Goal: Transaction & Acquisition: Subscribe to service/newsletter

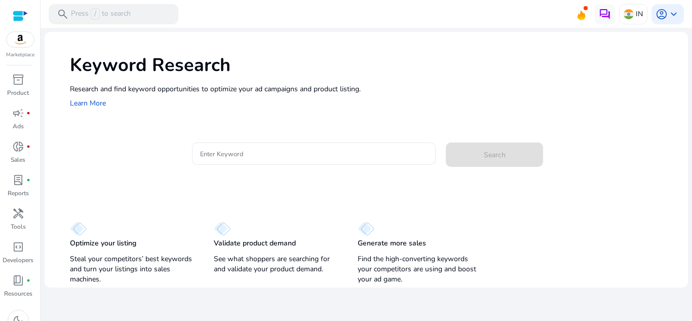
click at [262, 152] on input "Enter Keyword" at bounding box center [314, 153] width 228 height 11
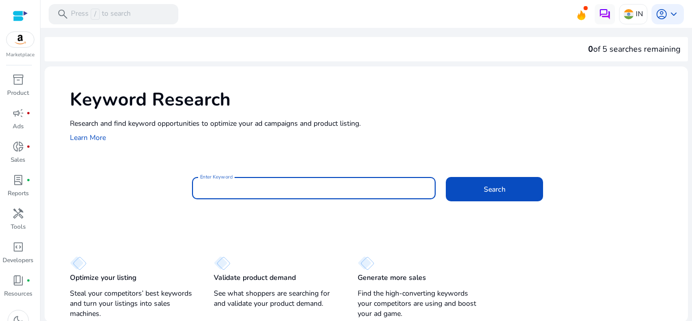
type input "*"
click at [364, 191] on input "**********" at bounding box center [314, 187] width 228 height 11
type input "**********"
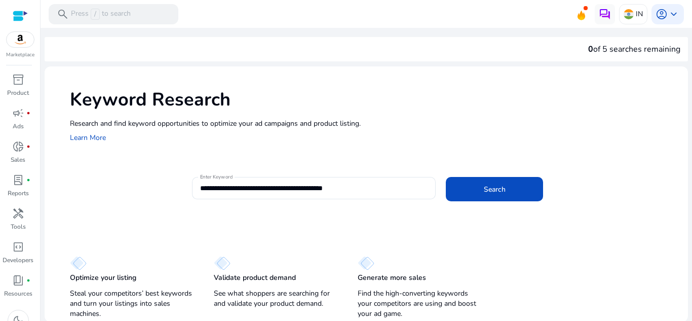
click at [395, 168] on div at bounding box center [313, 169] width 242 height 8
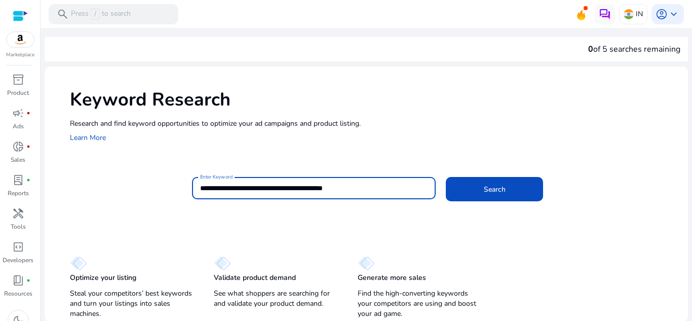
click at [330, 190] on input "**********" at bounding box center [314, 187] width 228 height 11
click at [476, 197] on span at bounding box center [494, 189] width 97 height 24
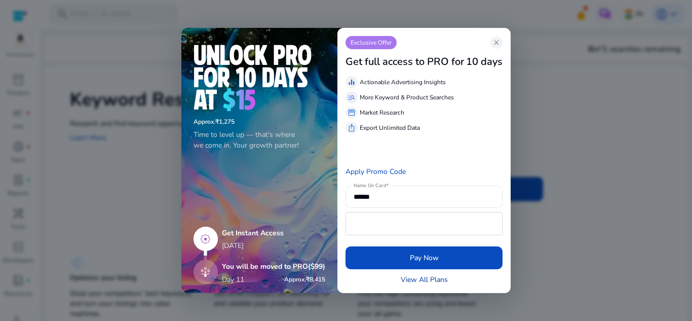
click at [429, 278] on link "View All Plans" at bounding box center [424, 279] width 47 height 11
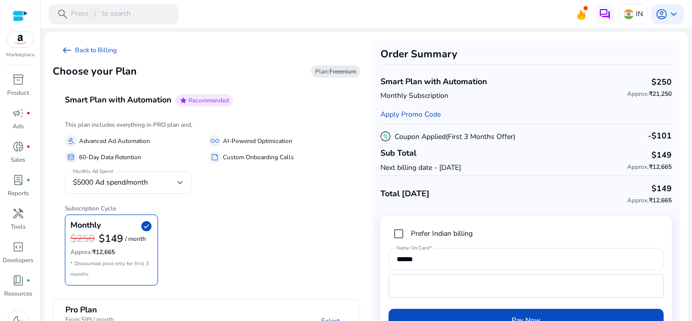
scroll to position [35, 0]
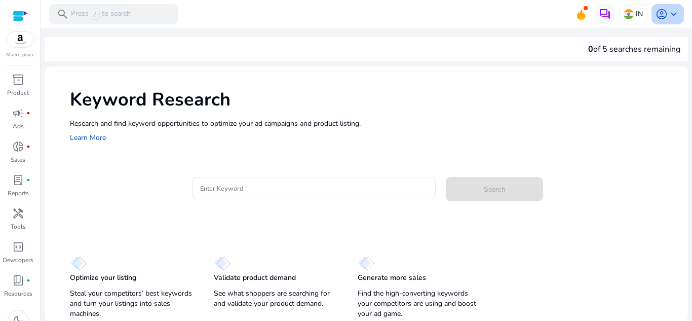
click at [667, 15] on span "keyboard_arrow_down" at bounding box center [673, 14] width 12 height 12
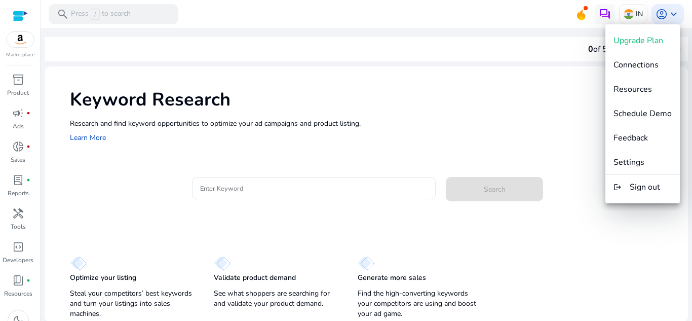
drag, startPoint x: 516, startPoint y: 114, endPoint x: 513, endPoint y: 109, distance: 5.7
click at [515, 114] on div at bounding box center [346, 160] width 692 height 321
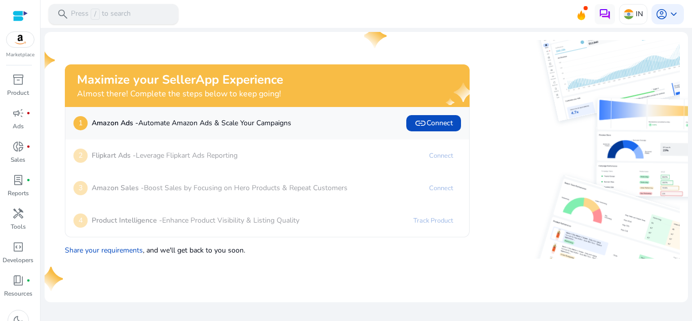
click at [97, 14] on span "/" at bounding box center [95, 14] width 9 height 11
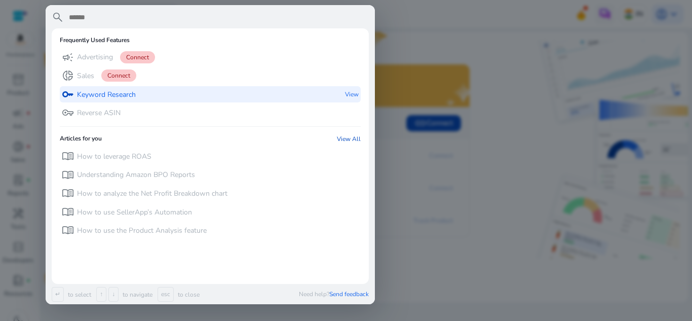
click at [142, 95] on div "key Keyword Research View" at bounding box center [210, 94] width 301 height 17
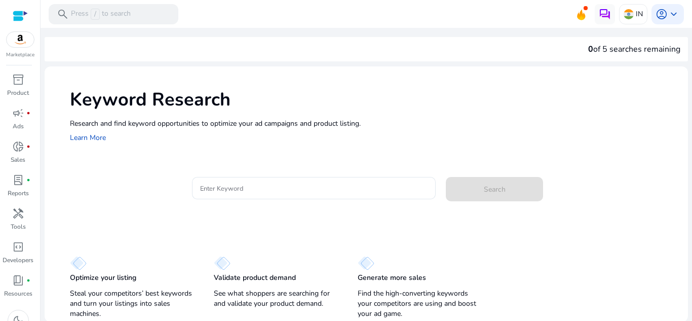
scroll to position [1, 0]
click at [358, 182] on input "Enter Keyword" at bounding box center [314, 186] width 228 height 11
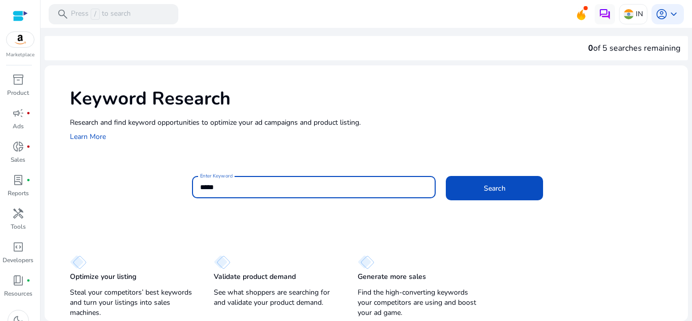
type input "*****"
click at [446, 176] on button "Search" at bounding box center [494, 188] width 97 height 24
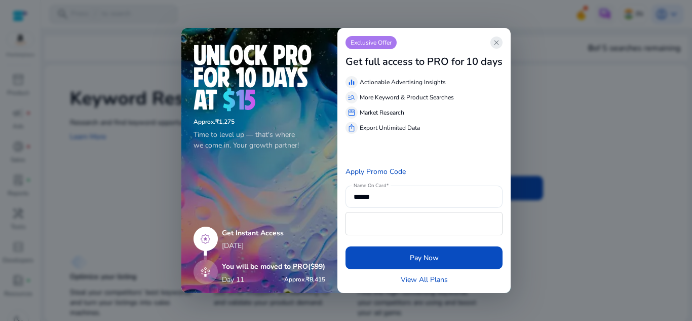
click at [494, 43] on span "close" at bounding box center [496, 42] width 8 height 8
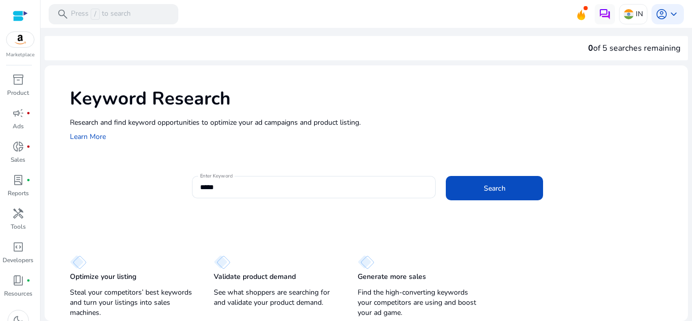
click at [602, 51] on div "0 of 5 searches remaining" at bounding box center [634, 48] width 92 height 12
click at [595, 47] on div "0 of 5 searches remaining" at bounding box center [634, 48] width 92 height 12
click at [526, 149] on div "Keyword Research Research and find keyword opportunities to optimize your [PERS…" at bounding box center [366, 113] width 643 height 97
click at [16, 151] on span "donut_small" at bounding box center [18, 146] width 12 height 12
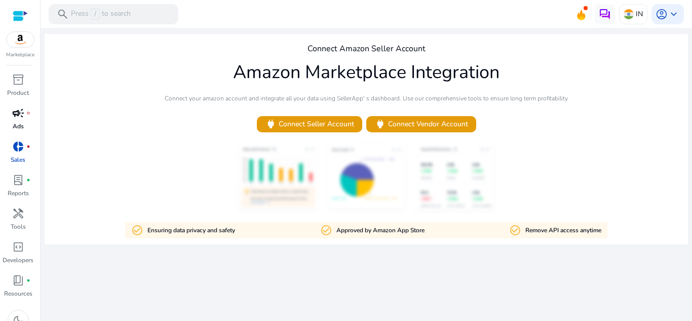
click at [22, 124] on p "Ads" at bounding box center [18, 126] width 11 height 9
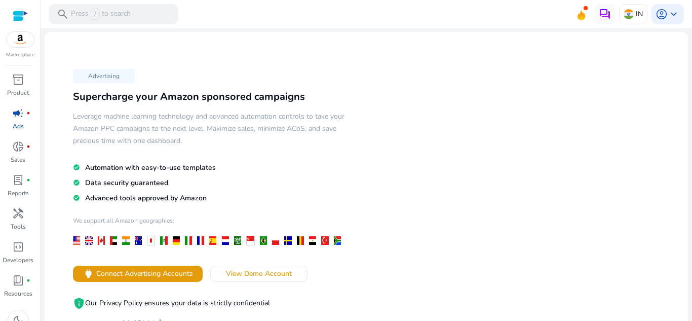
scroll to position [152, 0]
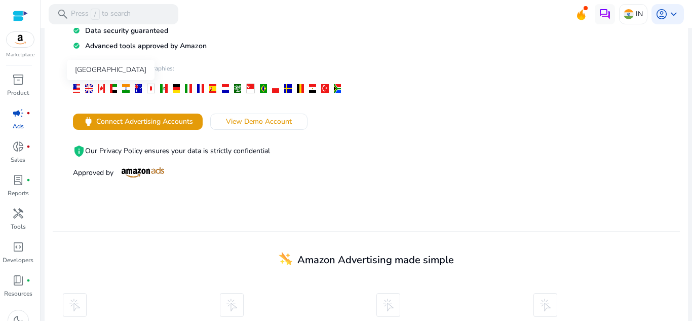
click at [110, 90] on div at bounding box center [113, 88] width 7 height 9
click at [115, 8] on div "search Press / to search" at bounding box center [114, 14] width 130 height 20
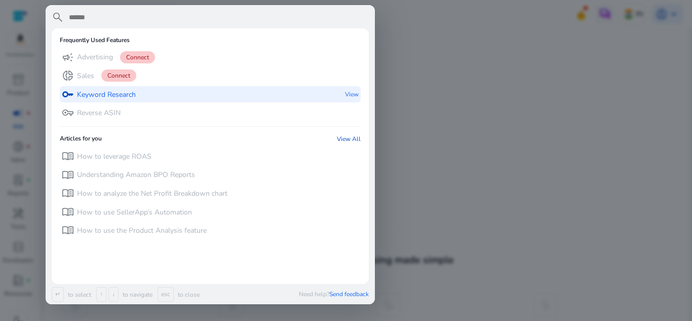
click at [152, 97] on div "key Keyword Research View" at bounding box center [210, 94] width 301 height 17
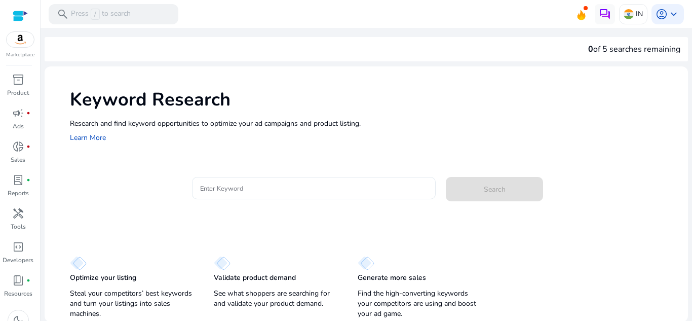
click at [220, 178] on div at bounding box center [314, 188] width 228 height 22
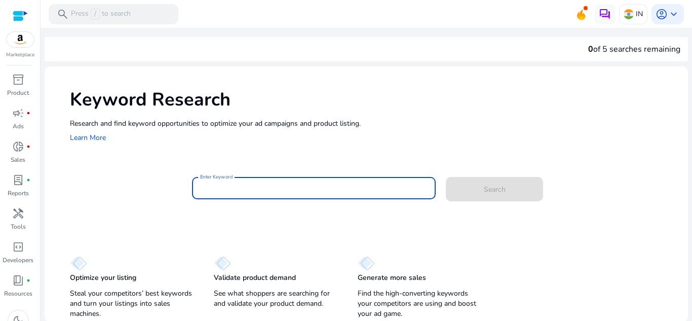
click at [220, 182] on div at bounding box center [314, 188] width 228 height 22
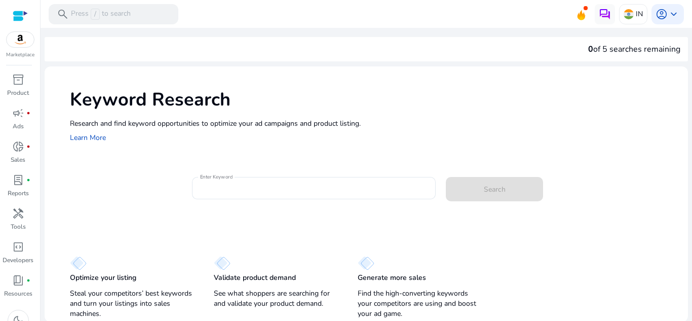
drag, startPoint x: 616, startPoint y: 46, endPoint x: 691, endPoint y: 44, distance: 75.0
click at [691, 44] on mat-sidenav-content "search Press / to search IN account_circle keyboard_arrow_down We are getting t…" at bounding box center [366, 160] width 651 height 321
click at [274, 198] on div at bounding box center [314, 188] width 228 height 22
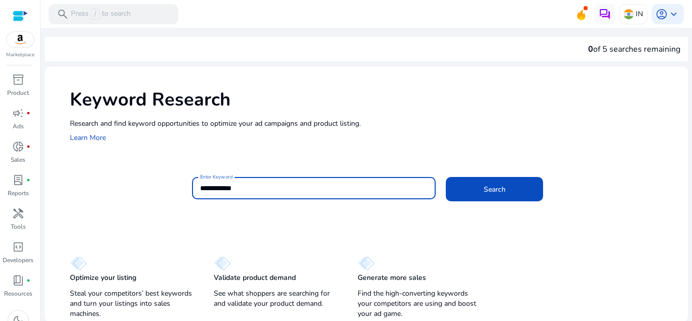
type input "**********"
click at [446, 177] on button "Search" at bounding box center [494, 189] width 97 height 24
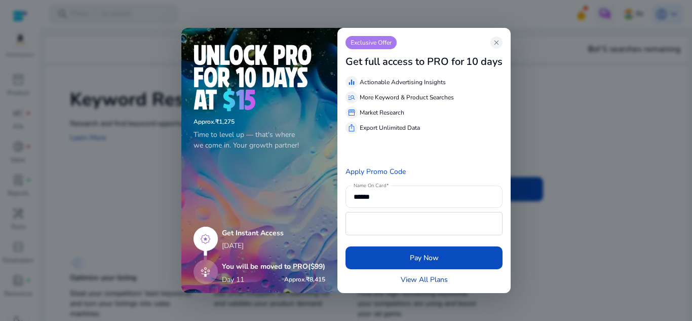
click at [432, 282] on link "View All Plans" at bounding box center [424, 279] width 47 height 11
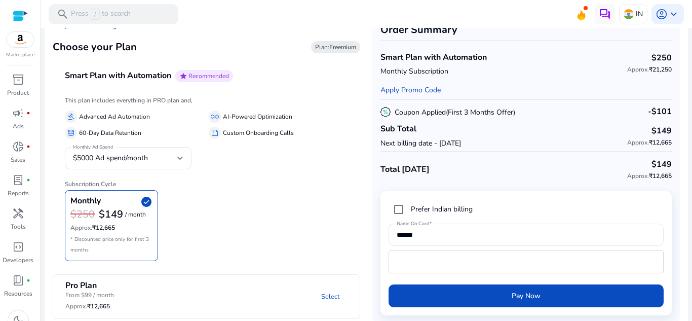
scroll to position [35, 0]
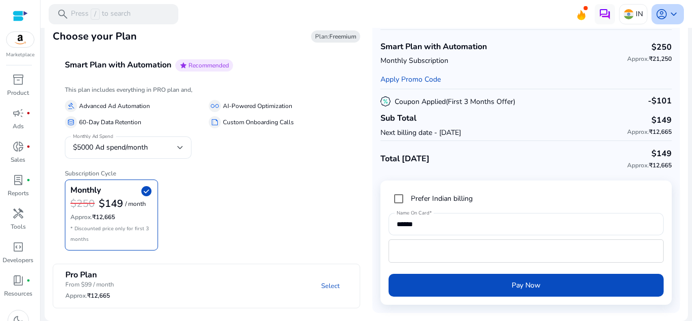
click at [673, 14] on span "keyboard_arrow_down" at bounding box center [673, 14] width 12 height 12
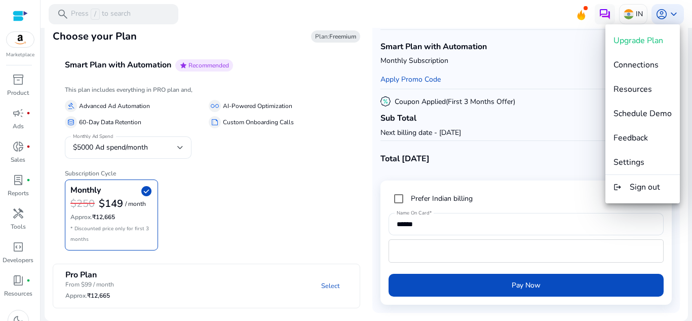
drag, startPoint x: 492, startPoint y: 9, endPoint x: 531, endPoint y: 12, distance: 39.1
click at [492, 10] on div at bounding box center [346, 160] width 692 height 321
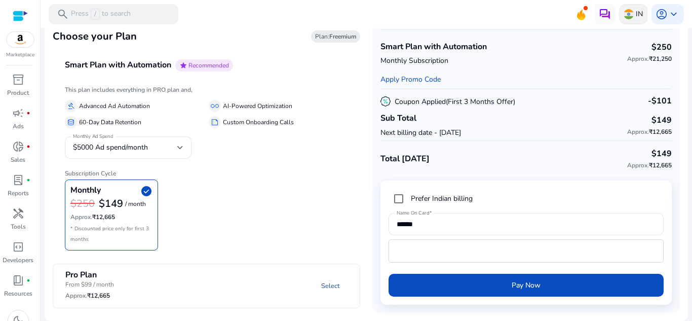
click at [635, 19] on p "IN" at bounding box center [638, 14] width 7 height 18
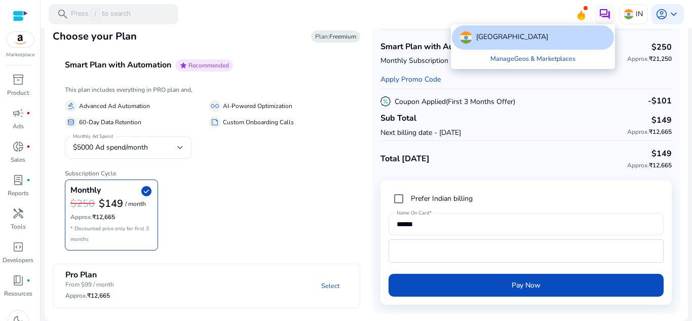
click at [426, 10] on div at bounding box center [346, 160] width 692 height 321
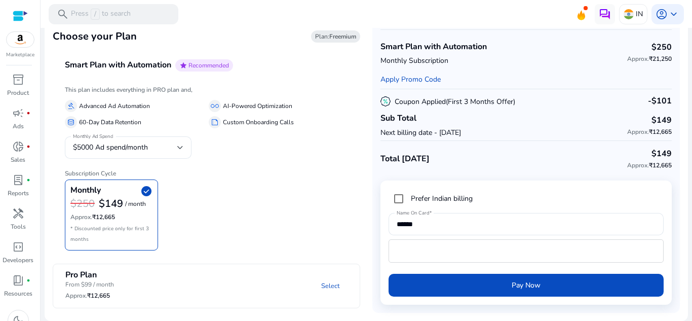
drag, startPoint x: 21, startPoint y: 19, endPoint x: 13, endPoint y: 20, distance: 8.1
click at [14, 20] on div at bounding box center [20, 16] width 15 height 12
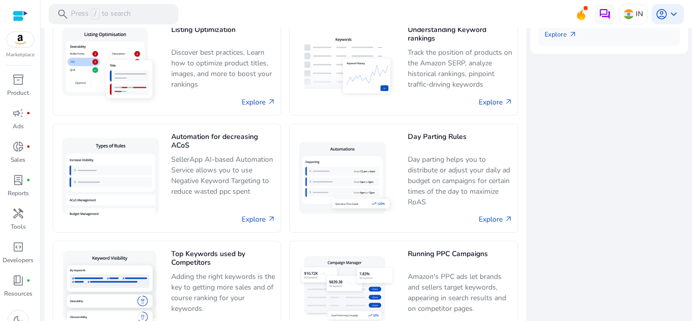
scroll to position [304, 0]
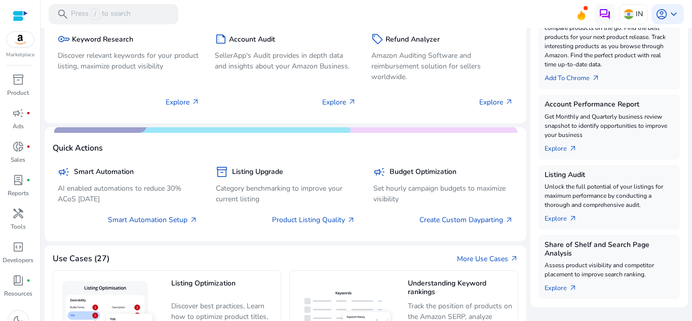
click at [20, 19] on div at bounding box center [20, 16] width 15 height 12
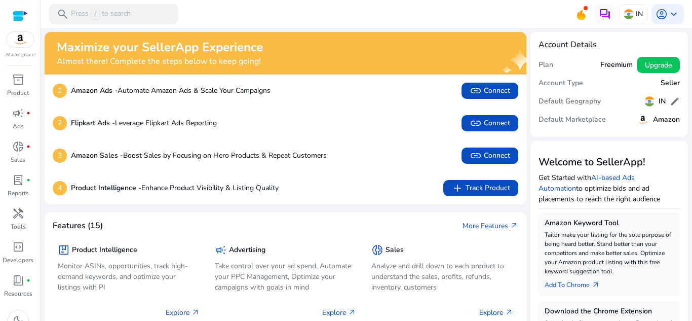
click at [605, 68] on h5 "Freemium" at bounding box center [616, 65] width 32 height 9
click at [608, 65] on h5 "Freemium" at bounding box center [616, 65] width 32 height 9
click at [655, 66] on span "Upgrade" at bounding box center [658, 65] width 27 height 11
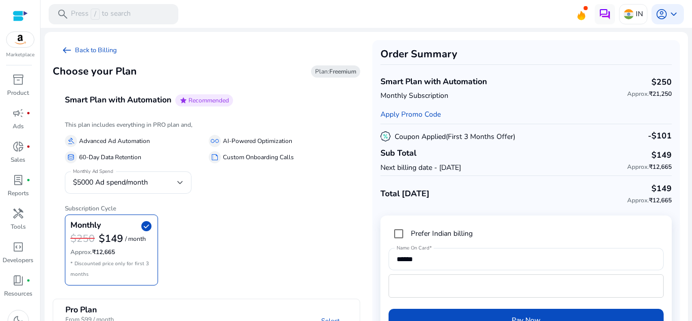
click at [259, 228] on div "Monthly check_circle $250 $149 / month Approx. ₹12,665 * Discounted price only …" at bounding box center [206, 249] width 283 height 71
click at [336, 68] on b "Freemium" at bounding box center [342, 71] width 27 height 8
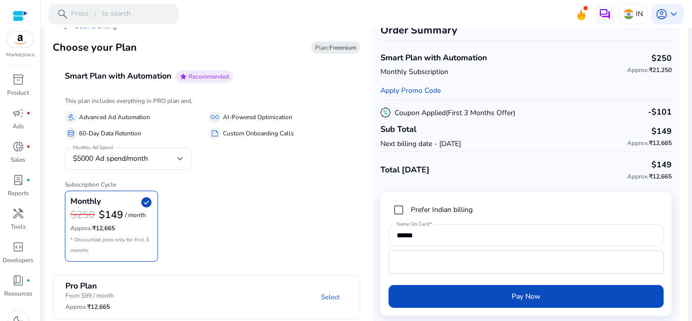
scroll to position [35, 0]
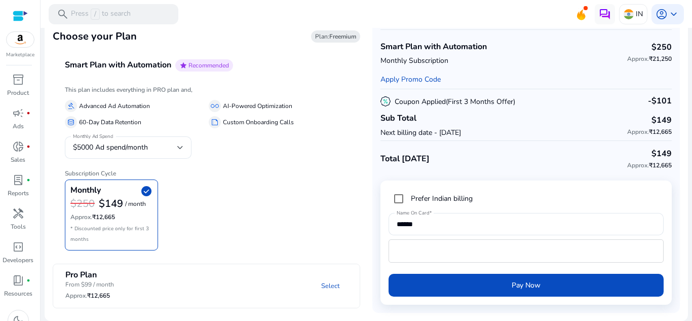
click at [226, 269] on mat-expansion-panel-header "Pro Plan From $99 / month Approx. ₹12,665 Select" at bounding box center [218, 286] width 331 height 44
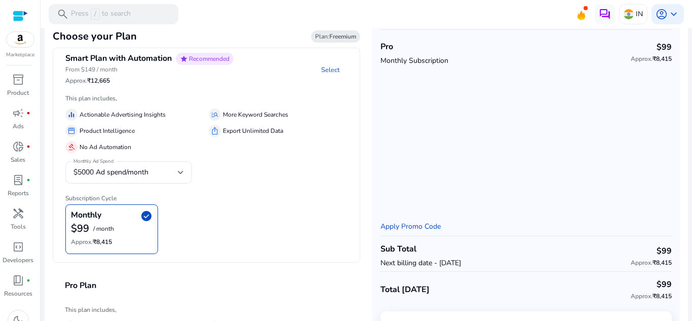
scroll to position [18, 0]
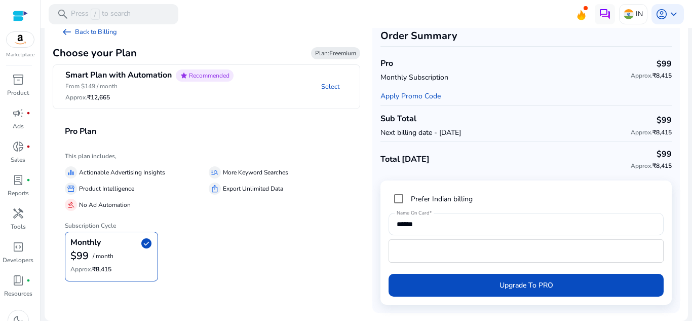
click at [160, 163] on div "equalizer Actionable Advertising Insights manage_search More Keyword Searches s…" at bounding box center [206, 186] width 283 height 49
